Goal: Transaction & Acquisition: Purchase product/service

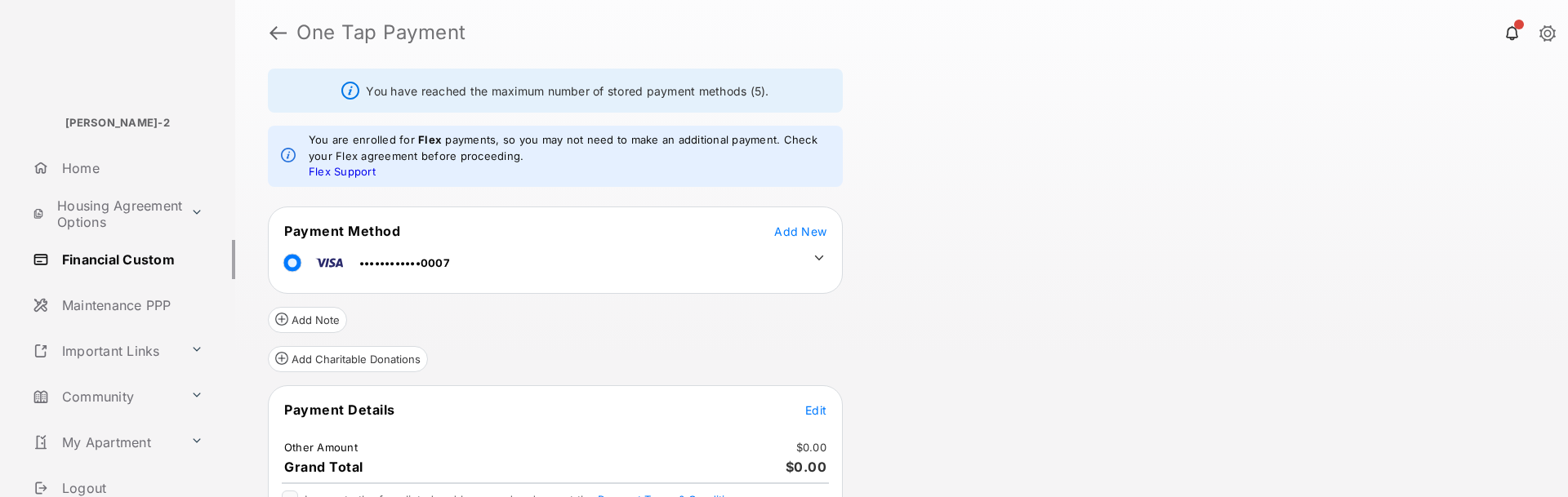
scroll to position [151, 0]
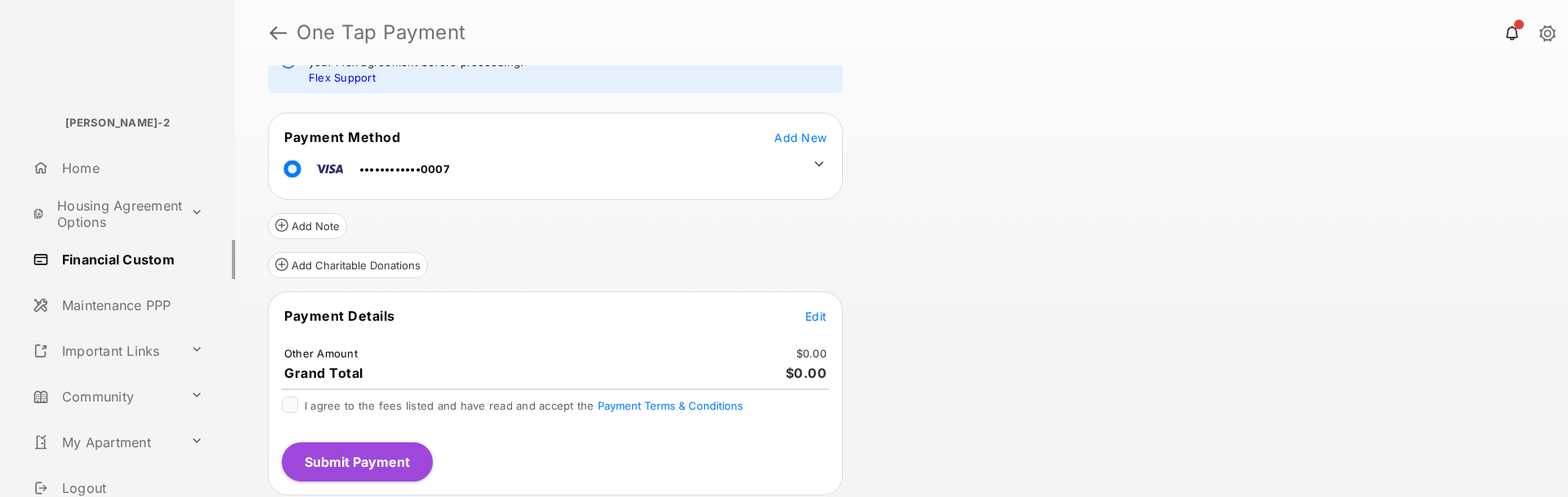
click at [822, 318] on span "Edit" at bounding box center [815, 316] width 21 height 14
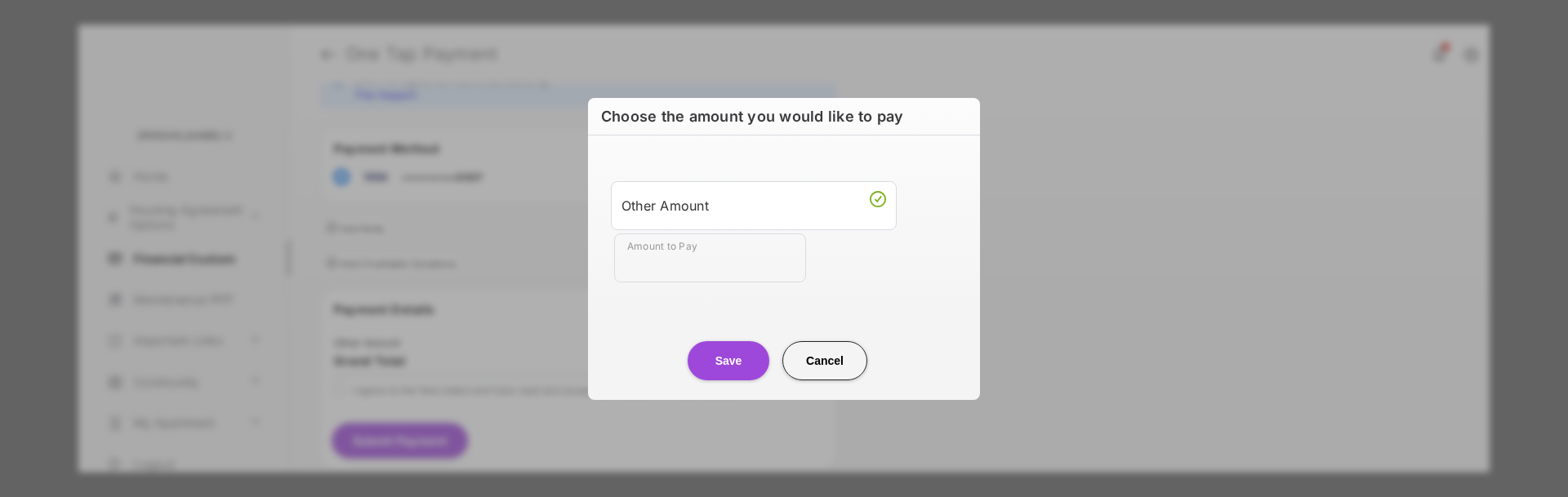
click at [697, 266] on input "Amount to Pay" at bounding box center [710, 257] width 192 height 49
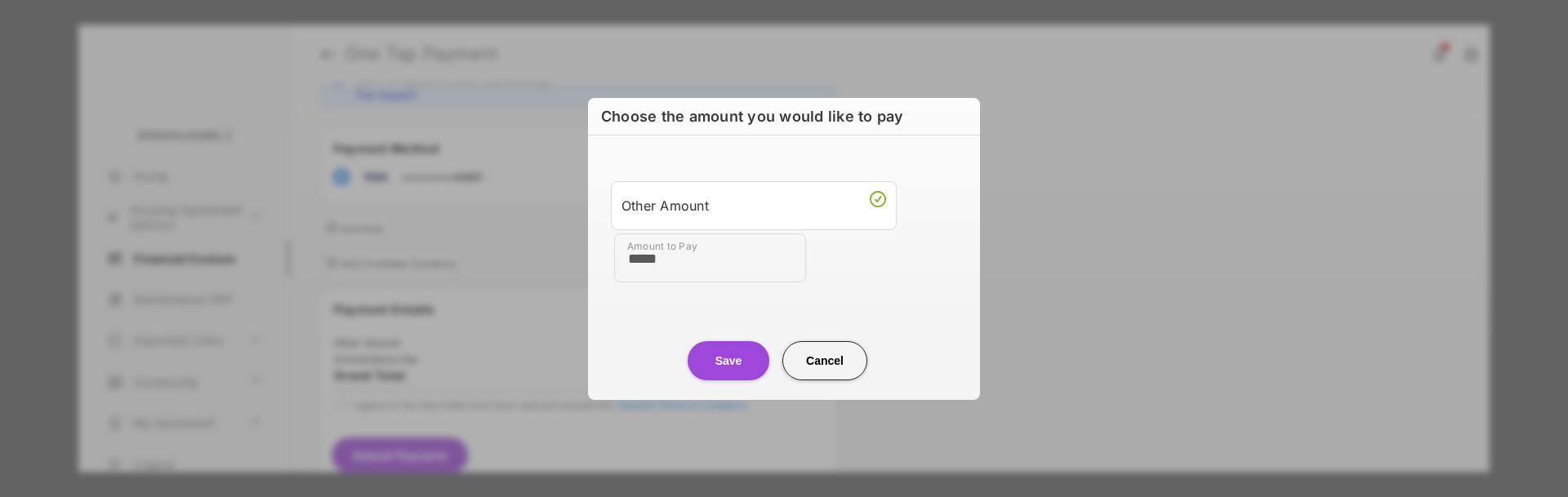
type input "*****"
click at [731, 361] on button "Save" at bounding box center [728, 361] width 81 height 39
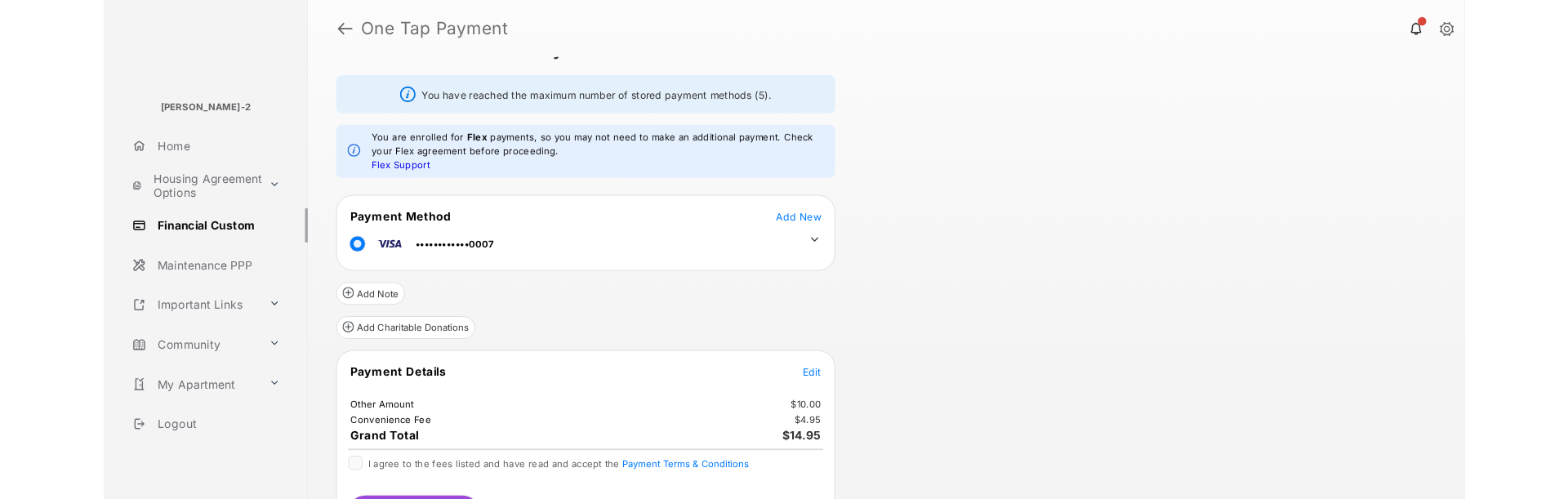
scroll to position [90, 0]
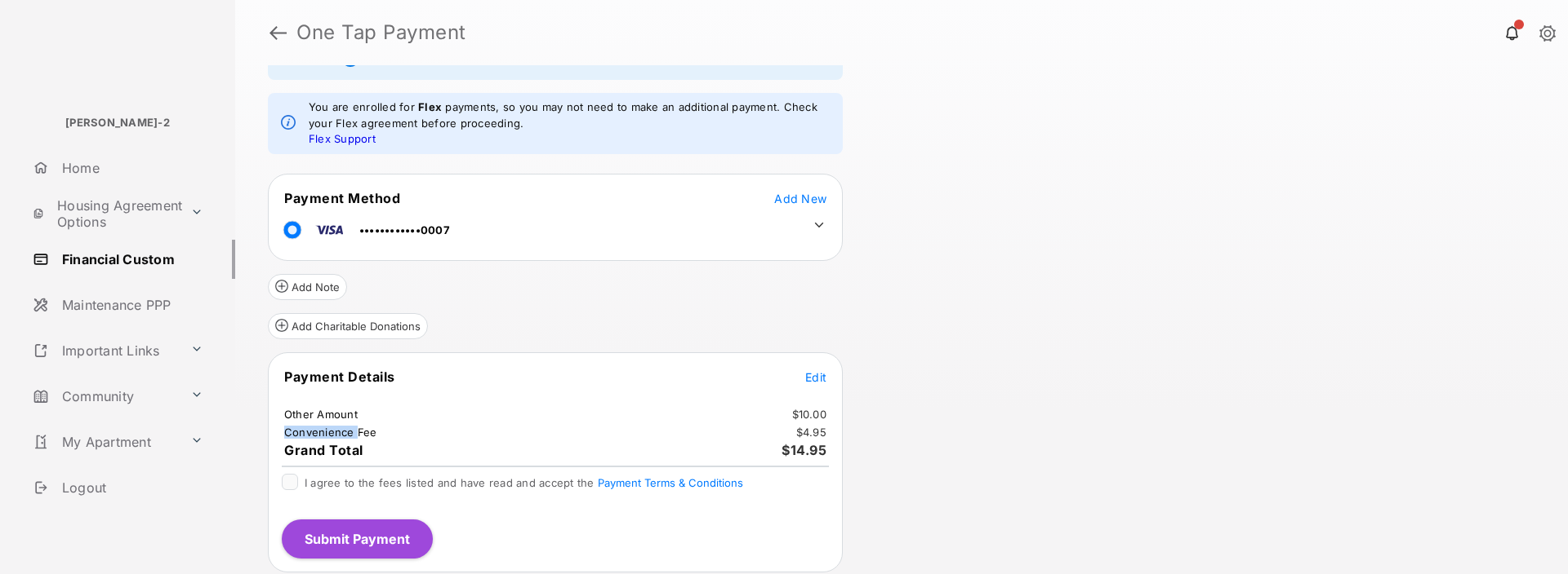
drag, startPoint x: 284, startPoint y: 431, endPoint x: 357, endPoint y: 433, distance: 73.0
click at [357, 433] on td "Convenience Fee" at bounding box center [330, 432] width 94 height 15
drag, startPoint x: 357, startPoint y: 433, endPoint x: 377, endPoint y: 439, distance: 20.9
click at [377, 439] on table "Payment Details Edit Other Amount $10.00 Convenience Fee $4.95 Grand Total $14.…" at bounding box center [555, 414] width 574 height 94
drag, startPoint x: 374, startPoint y: 432, endPoint x: 282, endPoint y: 432, distance: 92.0
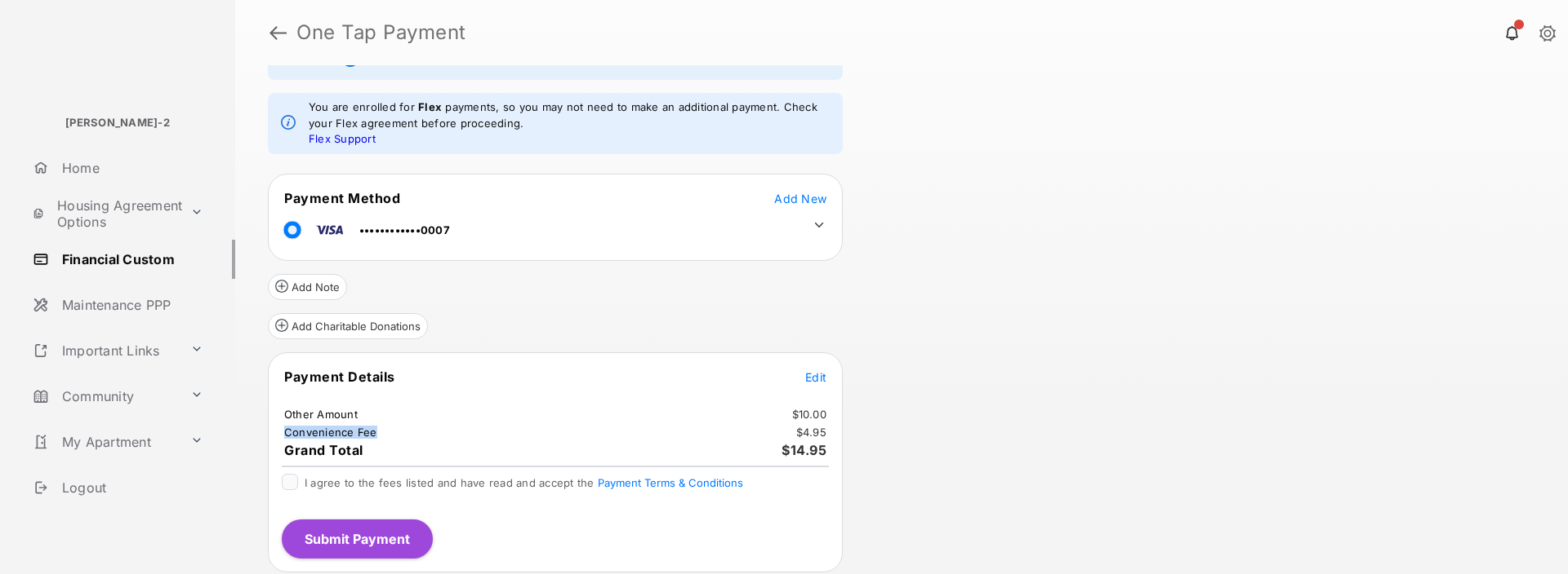
click at [282, 432] on tr "Convenience Fee $4.95" at bounding box center [555, 432] width 570 height 15
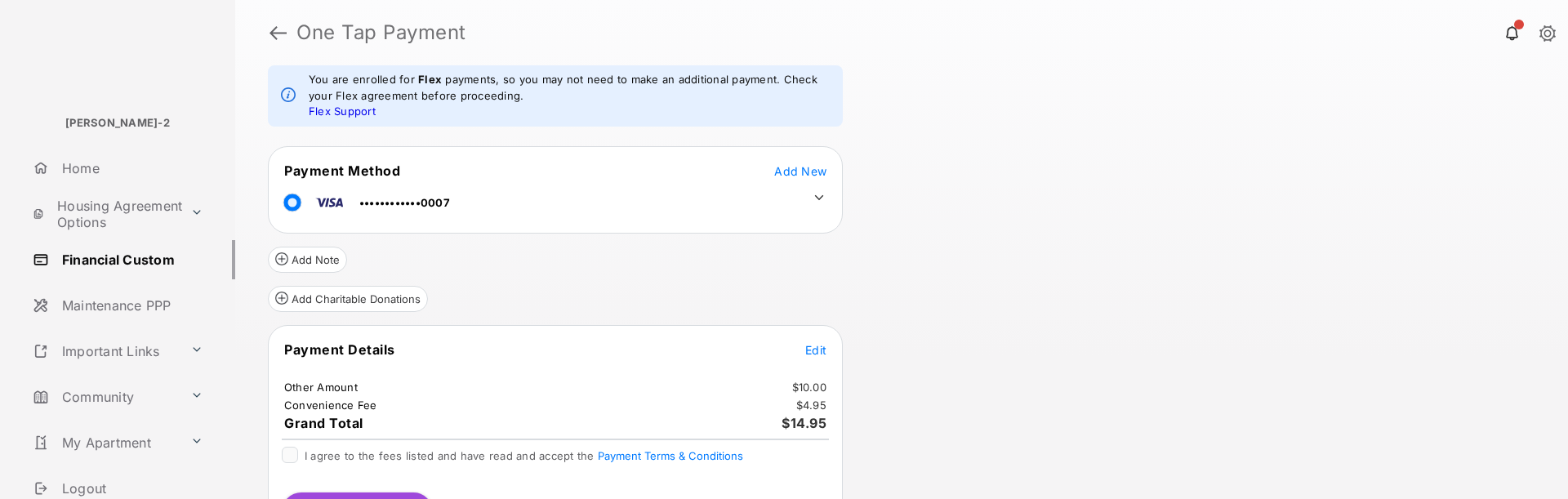
scroll to position [165, 0]
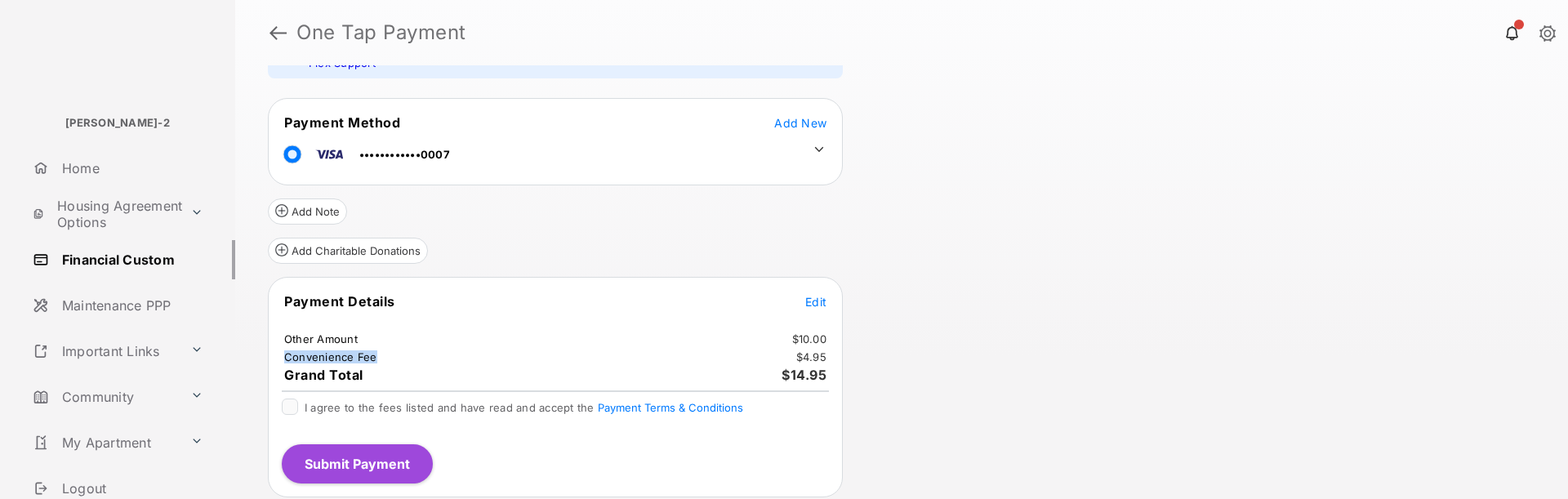
drag, startPoint x: 284, startPoint y: 357, endPoint x: 372, endPoint y: 356, distance: 88.0
click at [372, 356] on td "Convenience Fee" at bounding box center [330, 357] width 94 height 15
click at [820, 300] on span "Edit" at bounding box center [815, 302] width 21 height 14
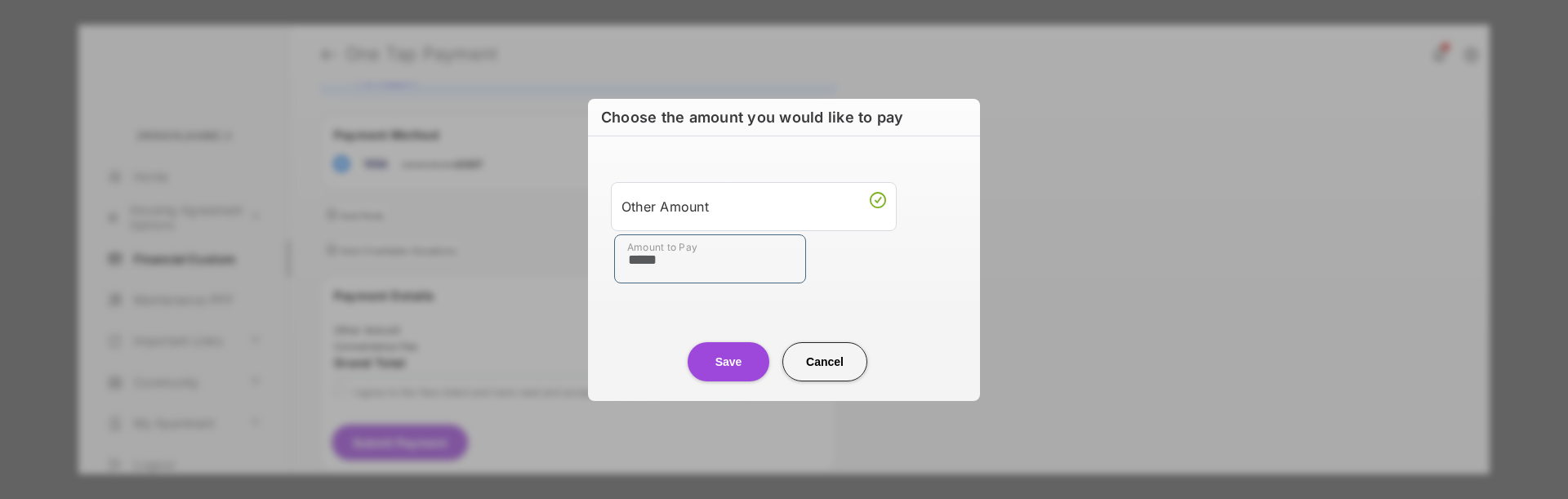
click at [688, 264] on input "*****" at bounding box center [710, 258] width 192 height 49
type input "****"
type input "*****"
click at [717, 369] on button "Save" at bounding box center [728, 362] width 81 height 39
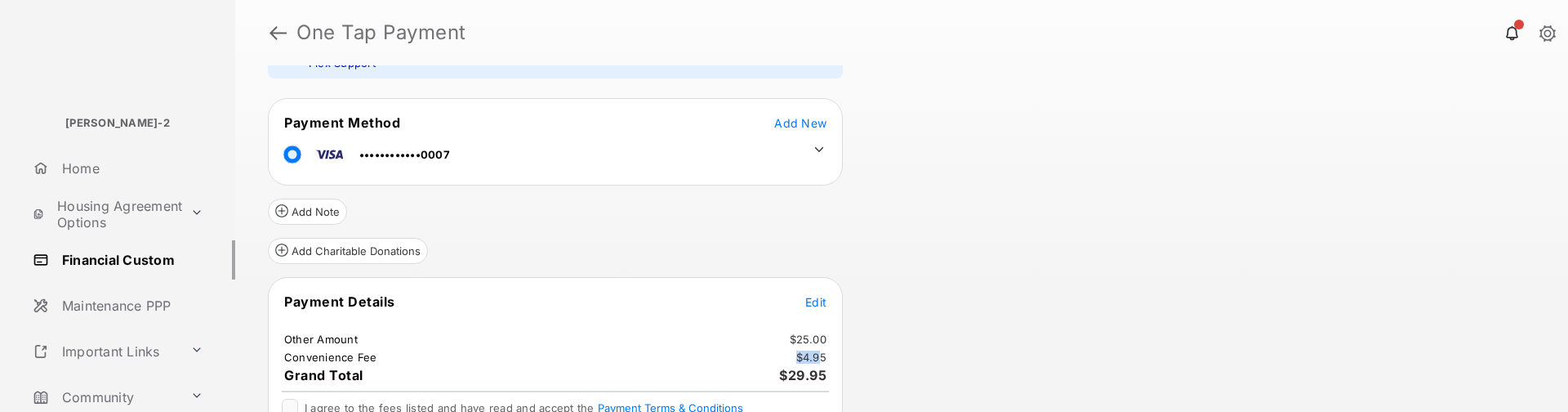
drag, startPoint x: 796, startPoint y: 360, endPoint x: 818, endPoint y: 360, distance: 22.0
click at [817, 360] on td "$4.95" at bounding box center [811, 357] width 32 height 15
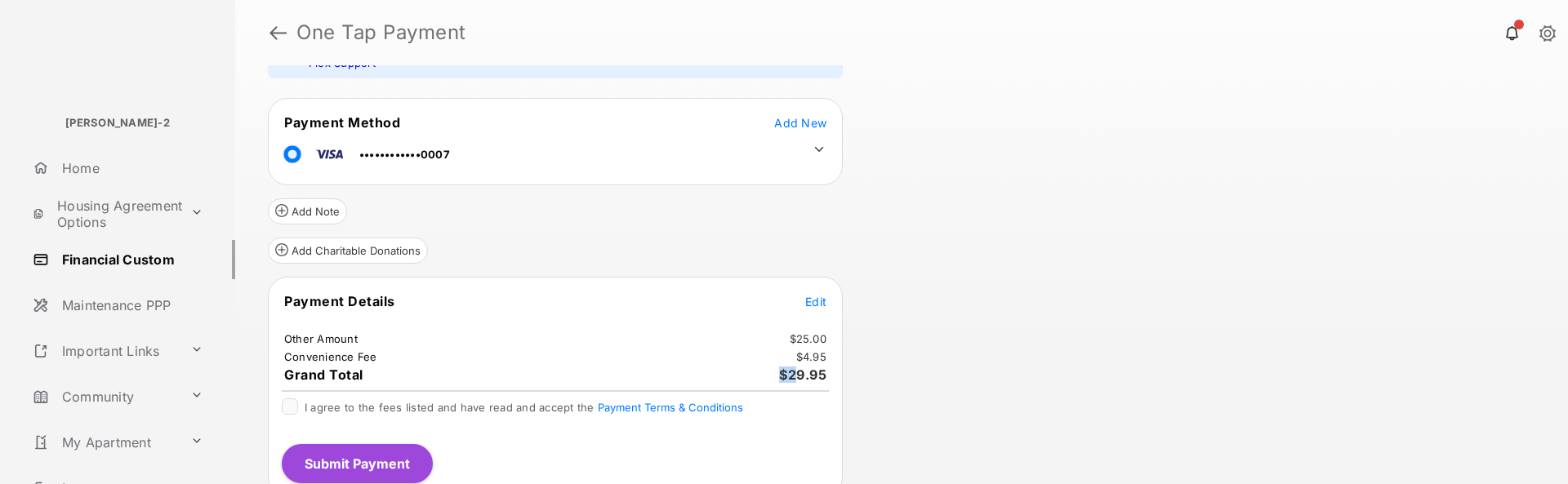
drag, startPoint x: 782, startPoint y: 366, endPoint x: 797, endPoint y: 367, distance: 15.0
click at [797, 367] on td "$29.95" at bounding box center [802, 374] width 49 height 18
drag, startPoint x: 798, startPoint y: 362, endPoint x: 826, endPoint y: 356, distance: 28.6
click at [826, 356] on td "$4.95" at bounding box center [811, 356] width 32 height 15
click at [315, 356] on td "Convenience Fee" at bounding box center [330, 356] width 94 height 15
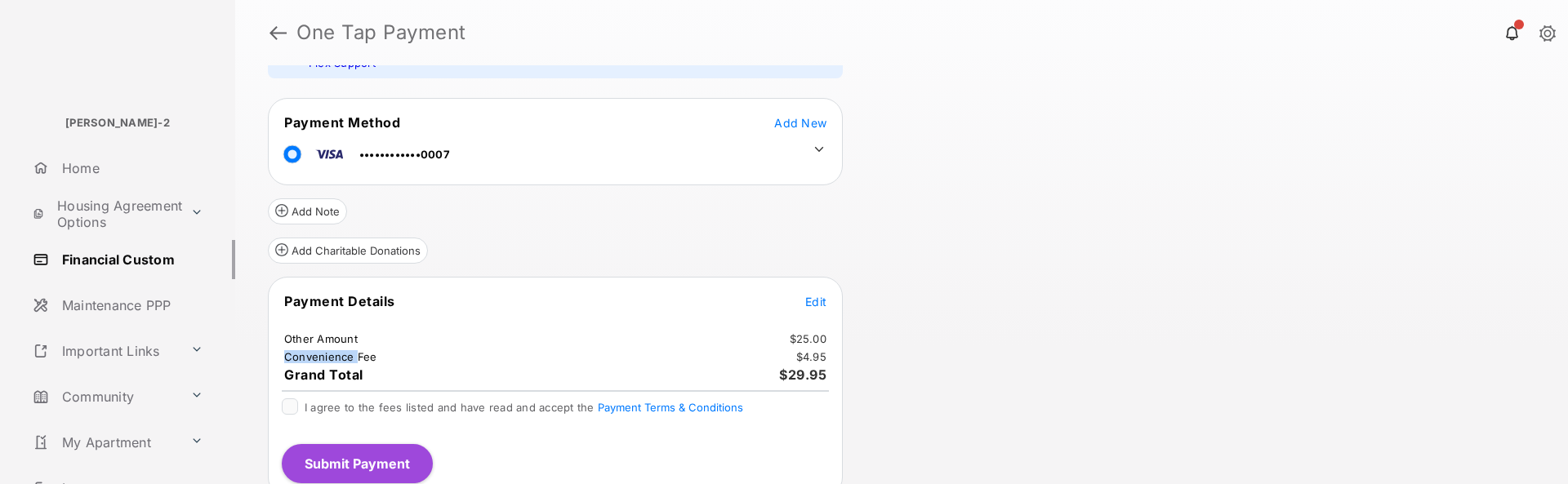
click at [315, 356] on td "Convenience Fee" at bounding box center [330, 356] width 94 height 15
copy td "Convenience"
click at [373, 357] on td "Convenience Fee" at bounding box center [330, 356] width 94 height 15
click at [372, 356] on tr "Convenience Fee $4.95" at bounding box center [555, 356] width 570 height 15
copy td "Convenience Fee"
